Goal: Task Accomplishment & Management: Complete application form

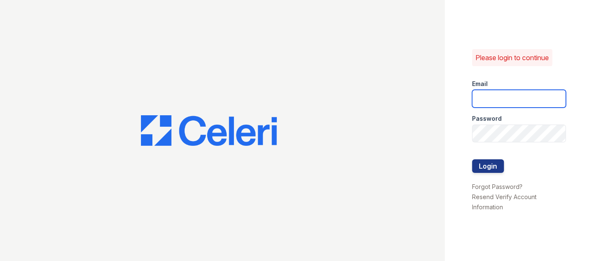
click at [512, 98] on input "email" at bounding box center [519, 99] width 94 height 18
type input "k"
type input "[EMAIL_ADDRESS][DOMAIN_NAME]"
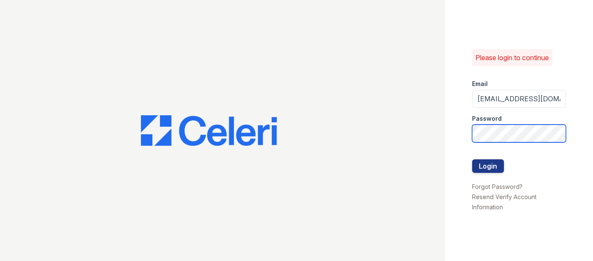
click at [472, 160] on button "Login" at bounding box center [488, 167] width 32 height 14
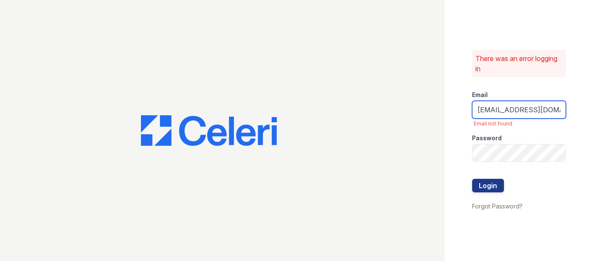
click at [556, 114] on input "[EMAIL_ADDRESS][DOMAIN_NAME]" at bounding box center [519, 110] width 94 height 18
click at [478, 110] on input "[EMAIL_ADDRESS][DOMAIN_NAME]" at bounding box center [519, 110] width 94 height 18
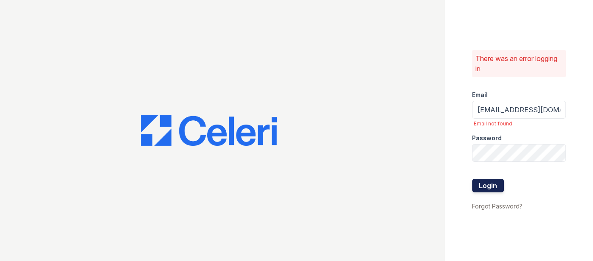
click at [497, 186] on button "Login" at bounding box center [488, 186] width 32 height 14
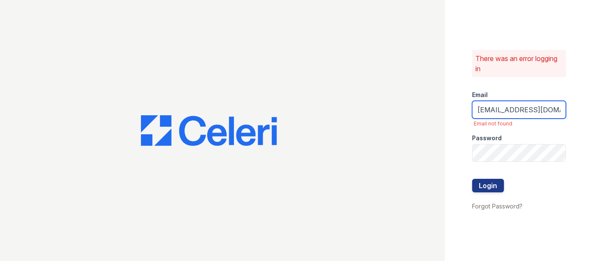
click at [480, 113] on input "[EMAIL_ADDRESS][DOMAIN_NAME]" at bounding box center [519, 110] width 94 height 18
click at [478, 112] on input "[EMAIL_ADDRESS][DOMAIN_NAME]" at bounding box center [519, 110] width 94 height 18
type input "[EMAIL_ADDRESS][DOMAIN_NAME]"
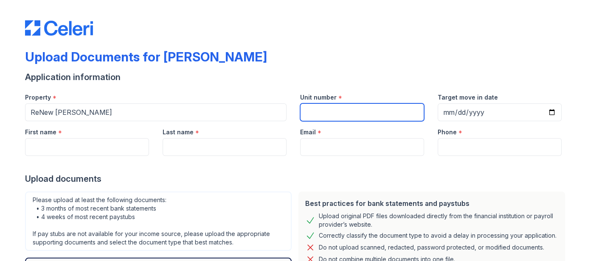
click at [314, 109] on input "Unit number" at bounding box center [362, 113] width 124 height 18
type input "k"
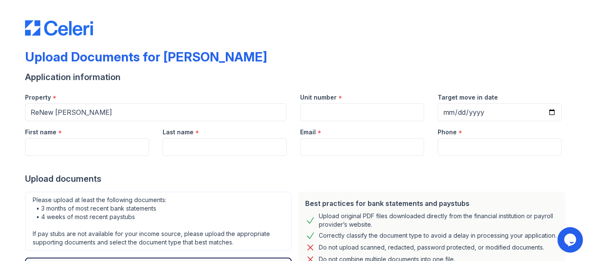
click at [318, 181] on div "Upload documents" at bounding box center [296, 179] width 543 height 12
click at [306, 108] on input "Unit number" at bounding box center [362, 113] width 124 height 18
type input "k"
type input "K3"
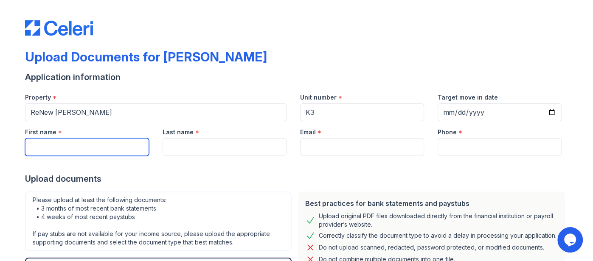
click at [133, 148] on input "First name" at bounding box center [87, 147] width 124 height 18
type input "k"
type input "Keon"
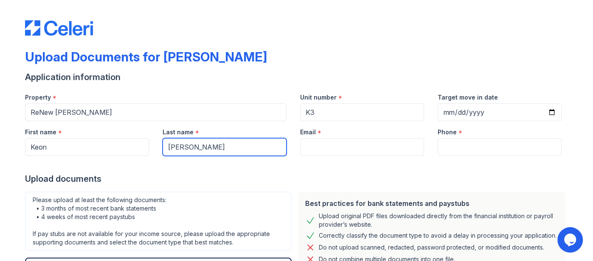
type input "[PERSON_NAME]"
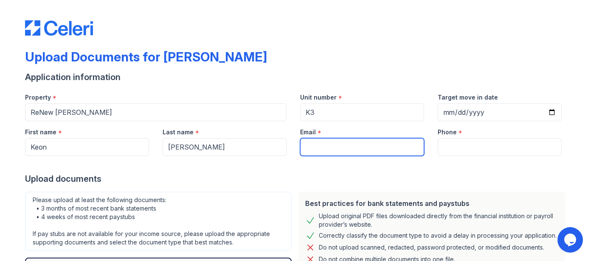
type input "d"
type input "[EMAIL_ADDRESS][DOMAIN_NAME]"
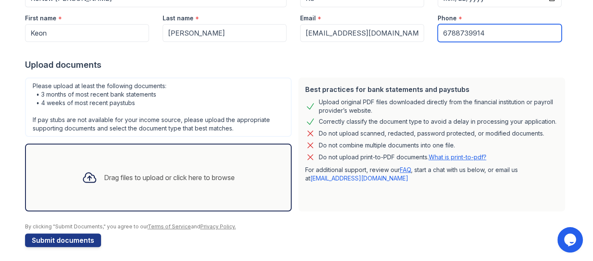
scroll to position [115, 0]
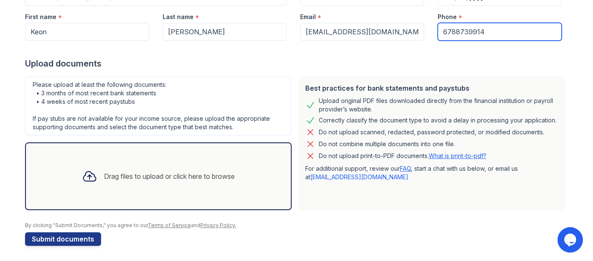
type input "6788739914"
click at [143, 174] on div "Drag files to upload or click here to browse" at bounding box center [169, 176] width 131 height 10
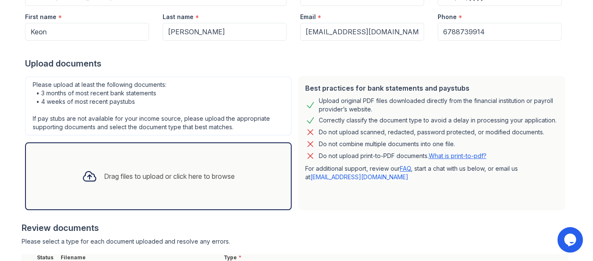
click at [192, 162] on div "Drag files to upload or click here to browse" at bounding box center [158, 176] width 166 height 29
